Goal: Task Accomplishment & Management: Use online tool/utility

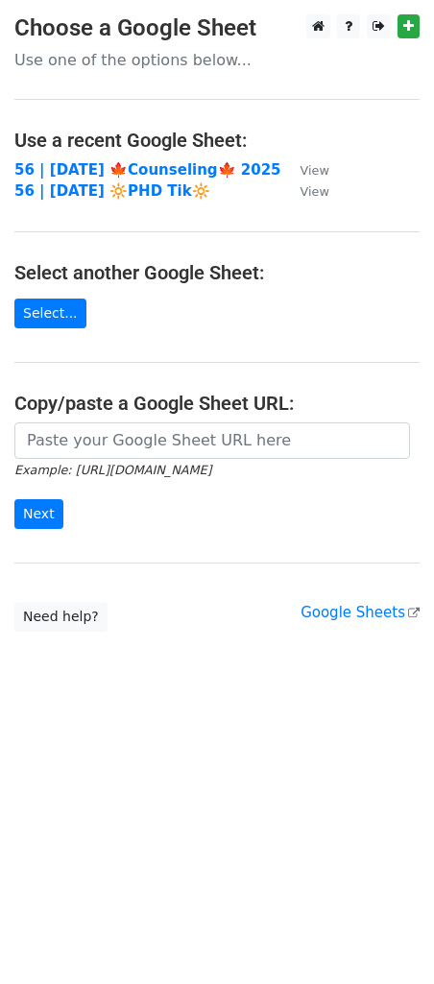
click at [101, 248] on main "Choose a Google Sheet Use one of the options below... Use a recent Google Sheet…" at bounding box center [217, 322] width 434 height 617
click at [118, 172] on strong "56 | [DATE] 🍁Counseling🍁 2025" at bounding box center [147, 169] width 267 height 17
click at [135, 149] on h4 "Use a recent Google Sheet:" at bounding box center [216, 140] width 405 height 23
click at [156, 172] on strong "56 | [DATE] 🍁Counseling🍁 2025" at bounding box center [147, 169] width 267 height 17
click at [85, 161] on strong "56 | SEP 21 🍁Counseling🍁 2025" at bounding box center [147, 169] width 267 height 17
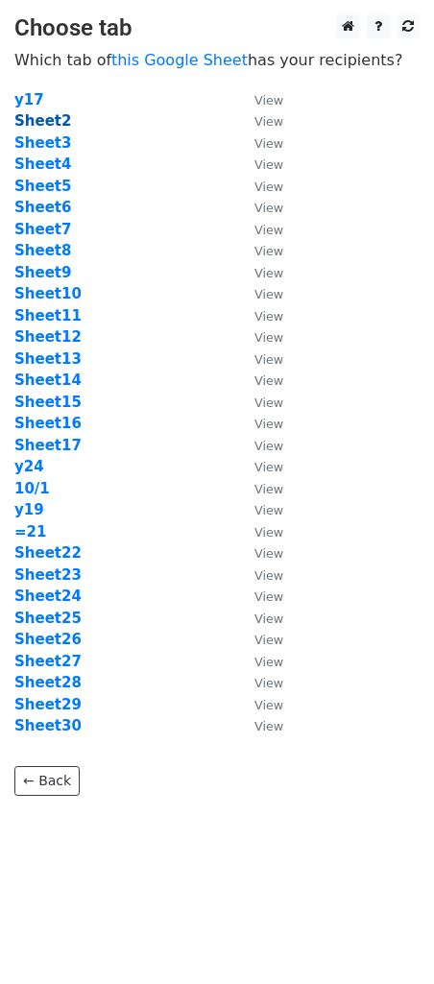
click at [40, 127] on strong "Sheet2" at bounding box center [42, 120] width 57 height 17
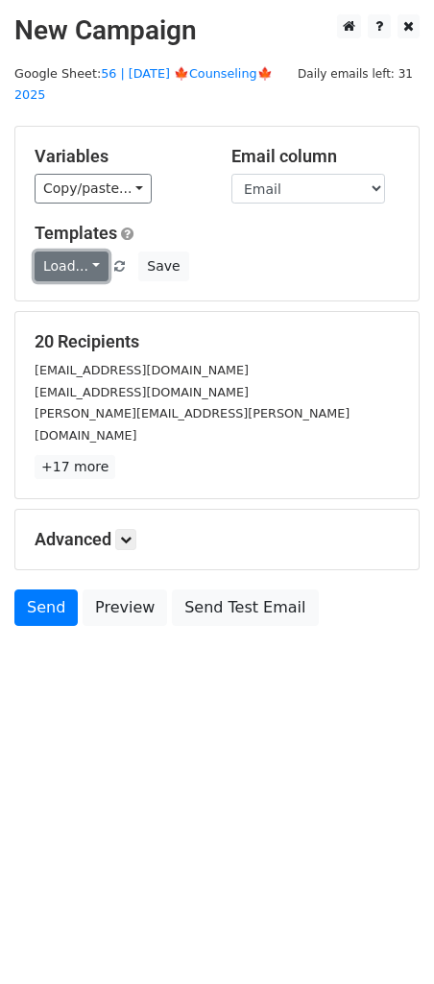
click at [71, 251] on link "Load..." at bounding box center [72, 266] width 74 height 30
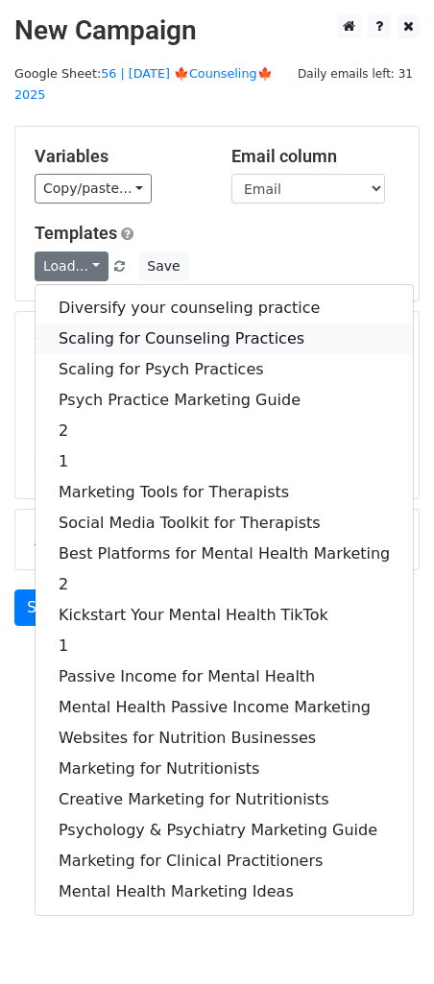
click at [112, 323] on link "Scaling for Counseling Practices" at bounding box center [224, 338] width 377 height 31
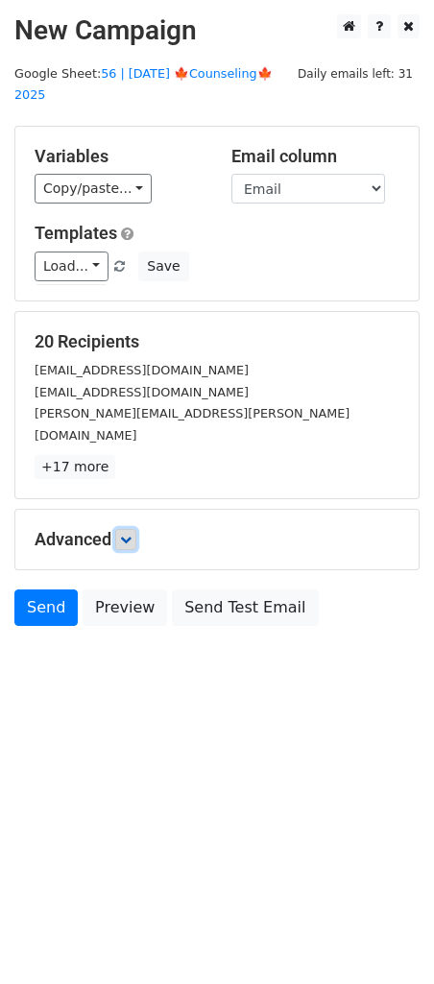
click at [123, 529] on link at bounding box center [125, 539] width 21 height 21
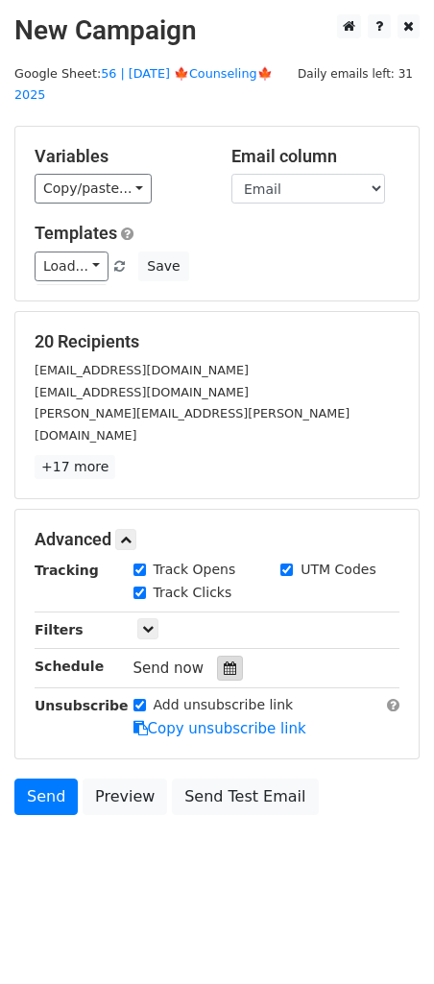
click at [228, 655] on div at bounding box center [230, 667] width 26 height 25
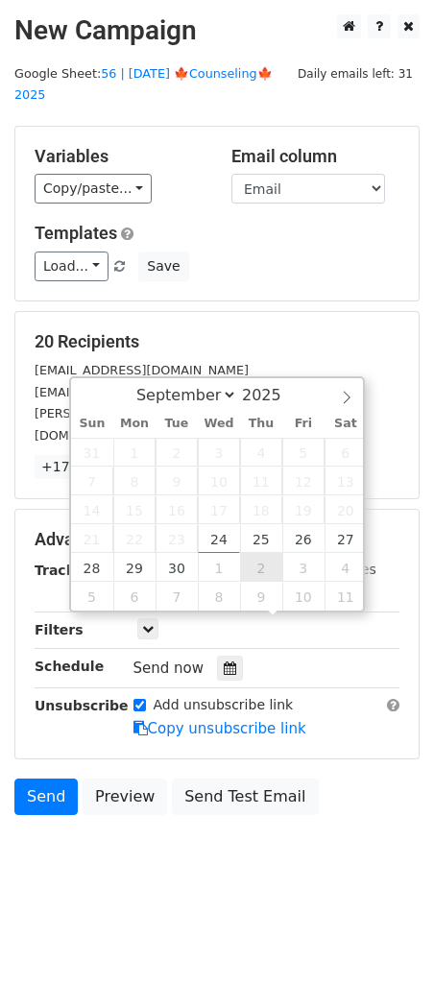
type input "2025-10-02 12:00"
select select "9"
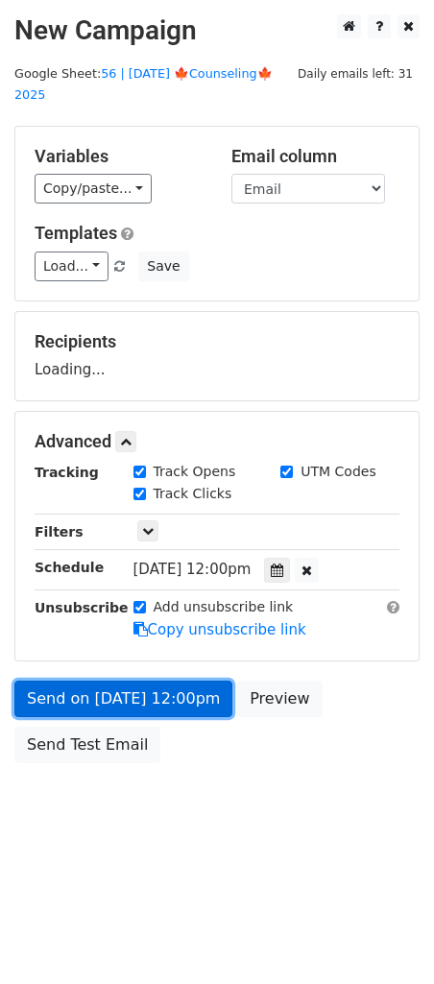
click at [154, 680] on link "Send on Oct 2 at 12:00pm" at bounding box center [123, 698] width 218 height 36
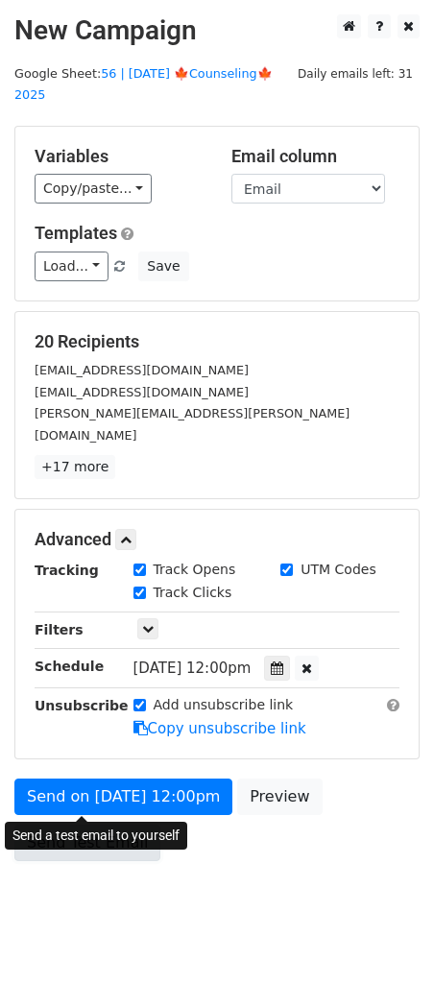
click at [65, 824] on link "Send Test Email" at bounding box center [87, 842] width 146 height 36
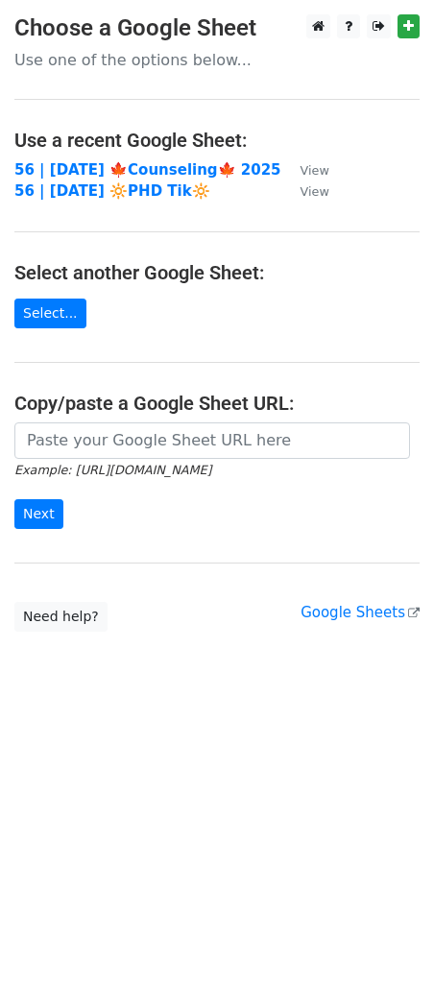
click at [57, 157] on main "Choose a Google Sheet Use one of the options below... Use a recent Google Sheet…" at bounding box center [217, 322] width 434 height 617
click at [57, 169] on strong "56 | [DATE] 🍁Counseling🍁 2025" at bounding box center [147, 169] width 267 height 17
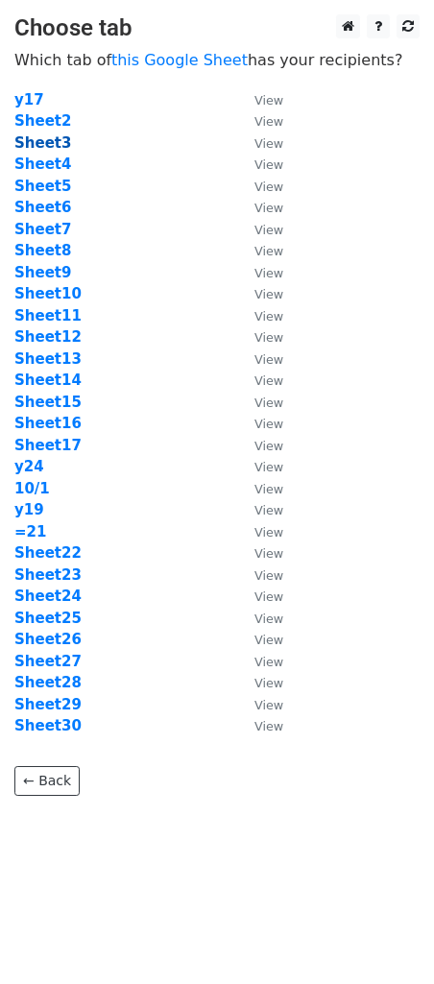
click at [45, 143] on strong "Sheet3" at bounding box center [42, 142] width 57 height 17
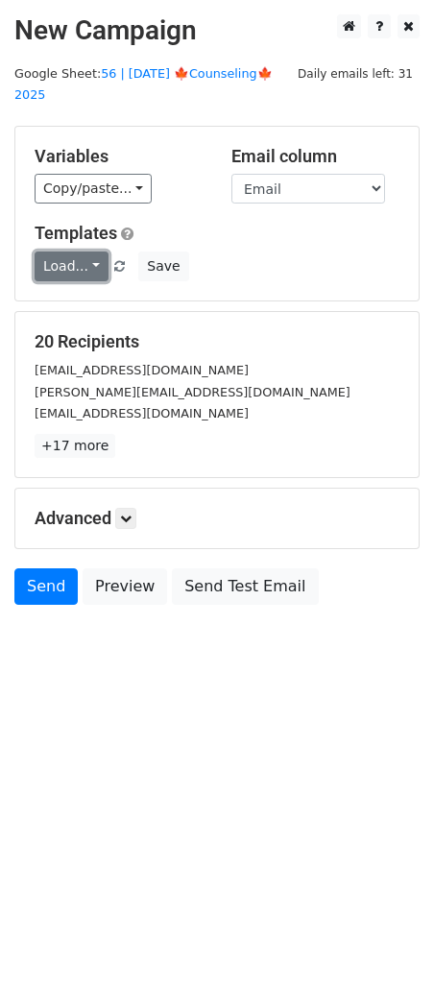
click at [87, 251] on link "Load..." at bounding box center [72, 266] width 74 height 30
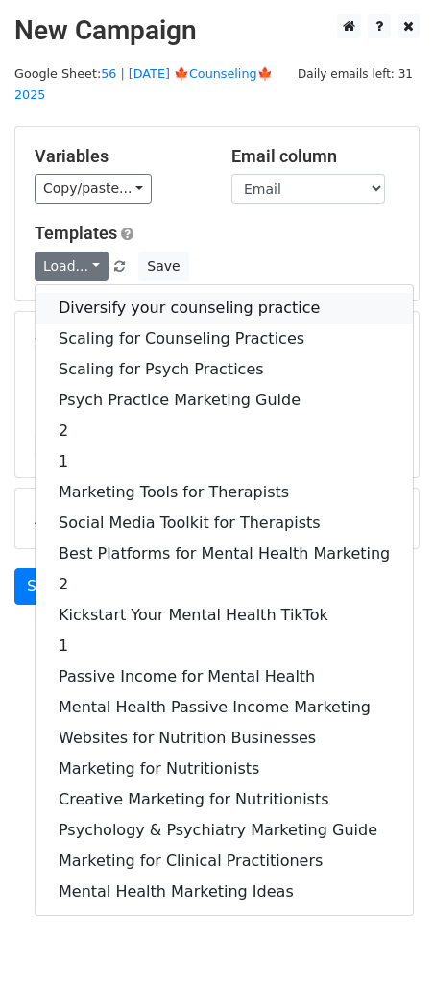
click at [117, 293] on link "Diversify your counseling practice" at bounding box center [224, 308] width 377 height 31
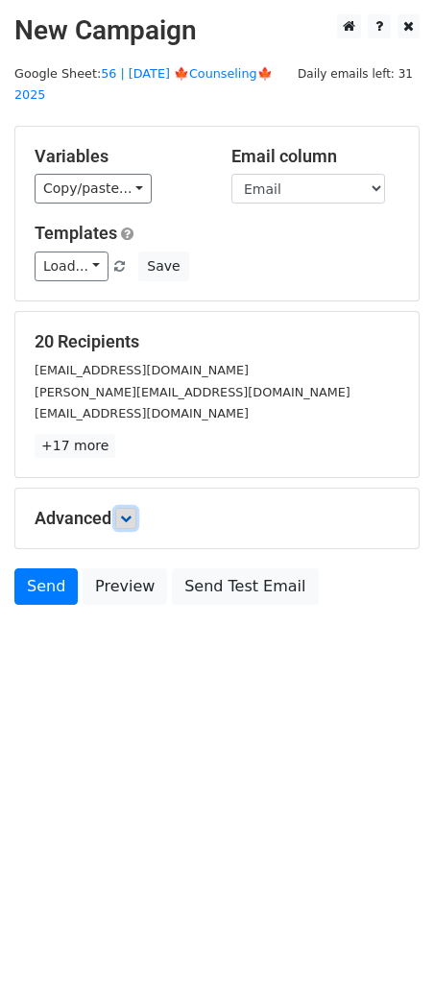
click at [129, 512] on icon at bounding box center [126, 518] width 12 height 12
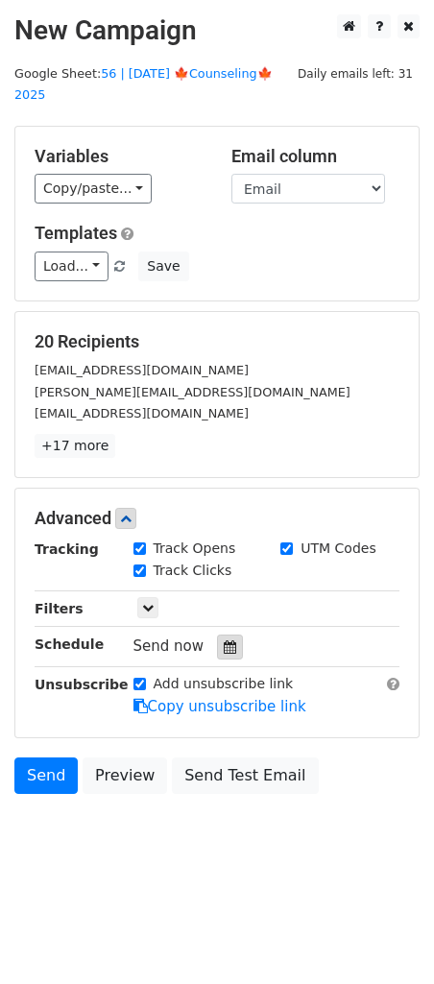
click at [220, 634] on div at bounding box center [230, 646] width 26 height 25
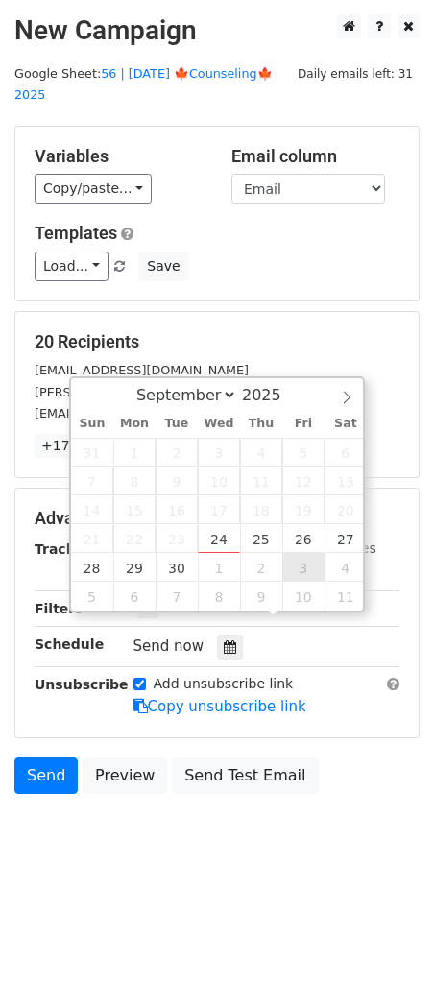
type input "[DATE] 12:00"
select select "9"
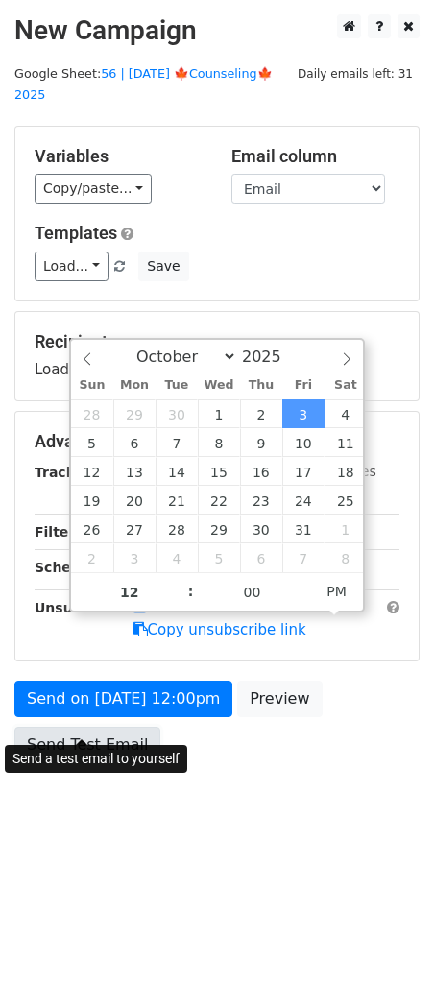
click at [107, 727] on link "Send Test Email" at bounding box center [87, 744] width 146 height 36
